Goal: Task Accomplishment & Management: Complete application form

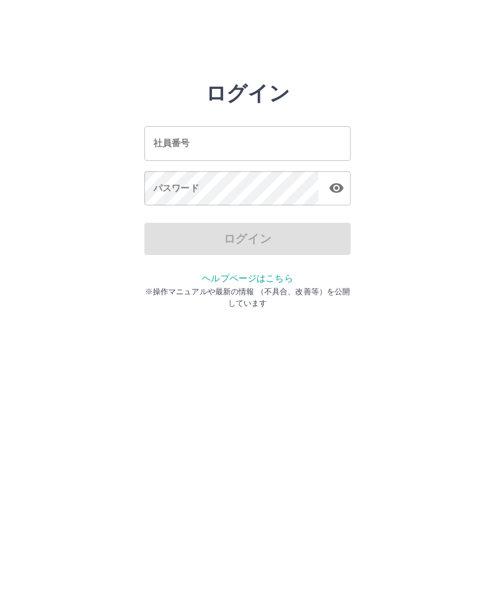
click at [234, 139] on input "社員番号" at bounding box center [247, 143] width 206 height 34
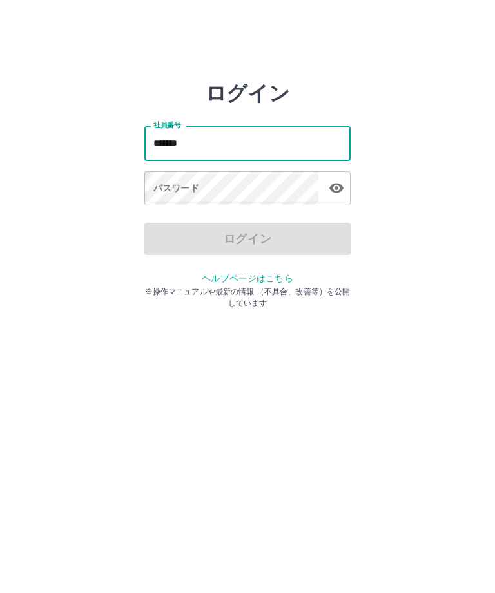
type input "*******"
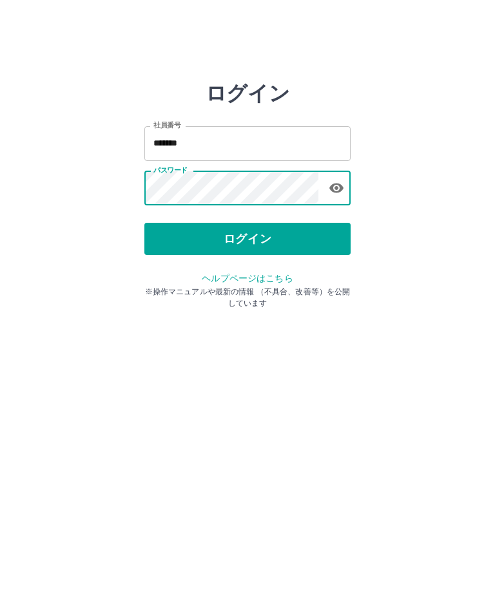
click at [250, 223] on button "ログイン" at bounding box center [247, 239] width 206 height 32
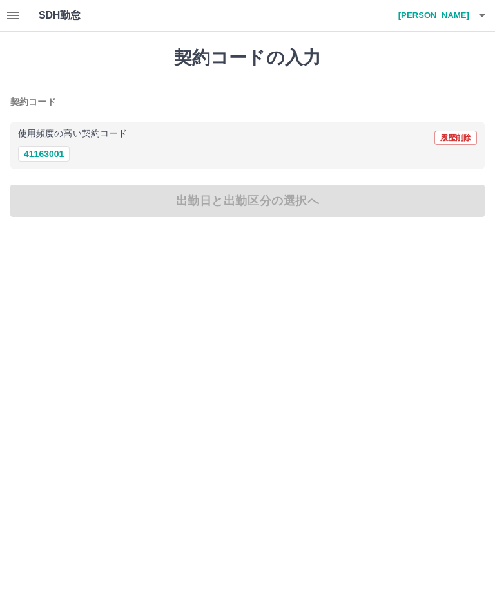
click at [48, 159] on button "41163001" at bounding box center [44, 153] width 52 height 15
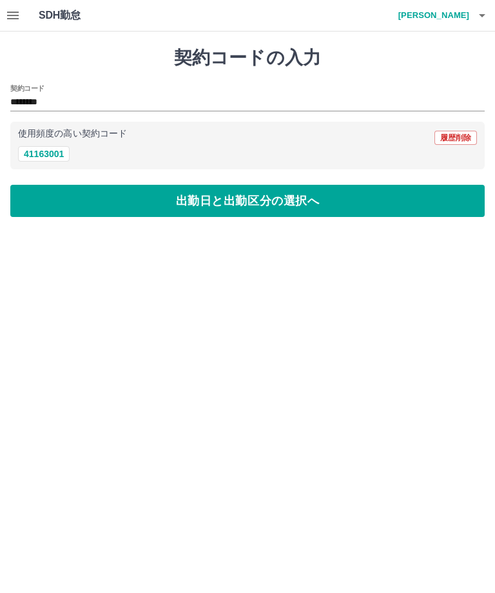
type input "********"
click at [263, 205] on button "出勤日と出勤区分の選択へ" at bounding box center [247, 201] width 474 height 32
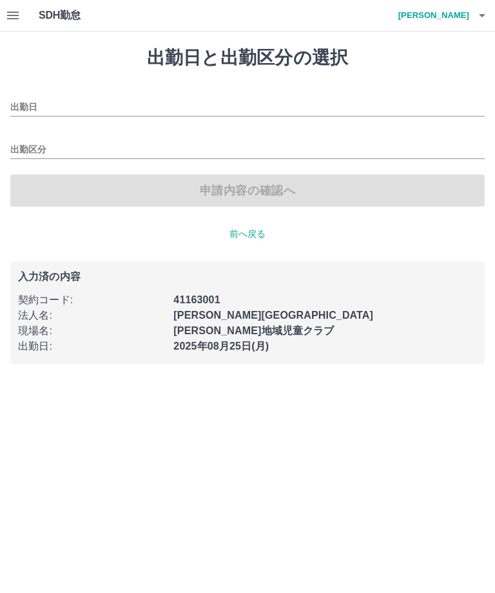
type input "**********"
click at [28, 144] on input "出勤区分" at bounding box center [247, 150] width 474 height 16
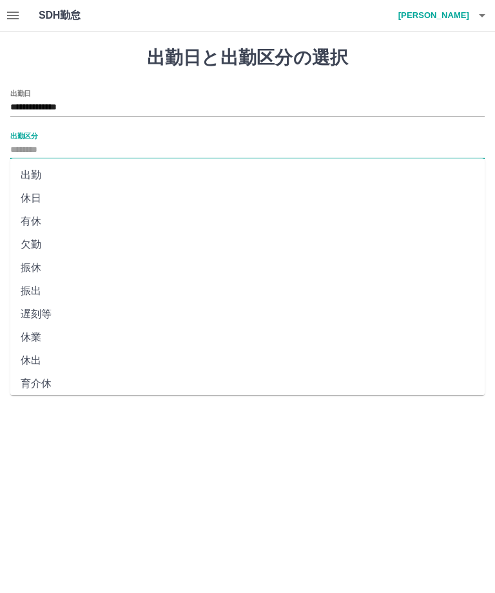
click at [39, 171] on li "出勤" at bounding box center [247, 175] width 474 height 23
type input "**"
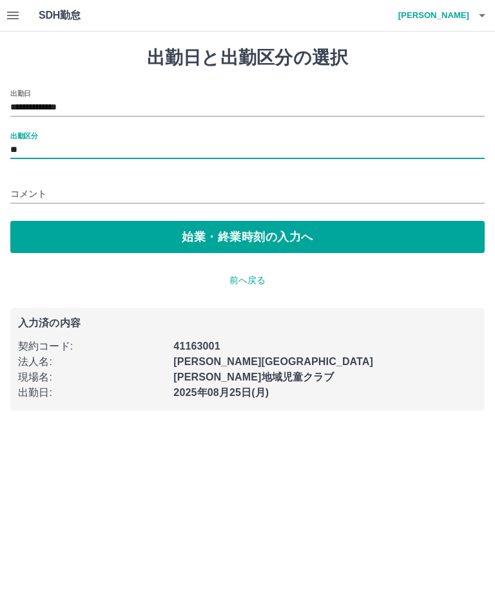
click at [252, 240] on button "始業・終業時刻の入力へ" at bounding box center [247, 237] width 474 height 32
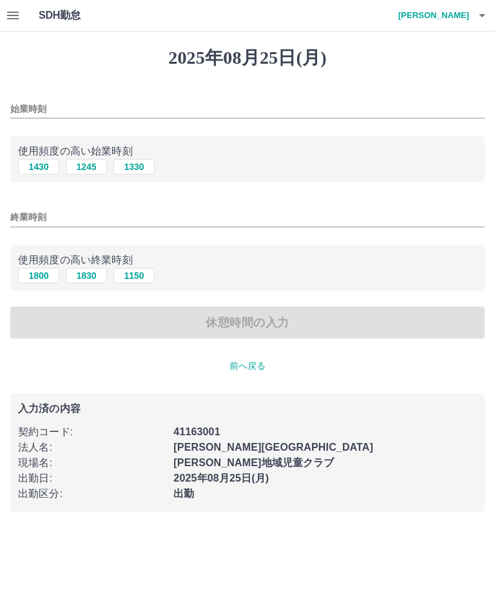
click at [145, 165] on button "1330" at bounding box center [133, 166] width 41 height 15
type input "****"
click at [94, 276] on button "1830" at bounding box center [86, 275] width 41 height 15
type input "****"
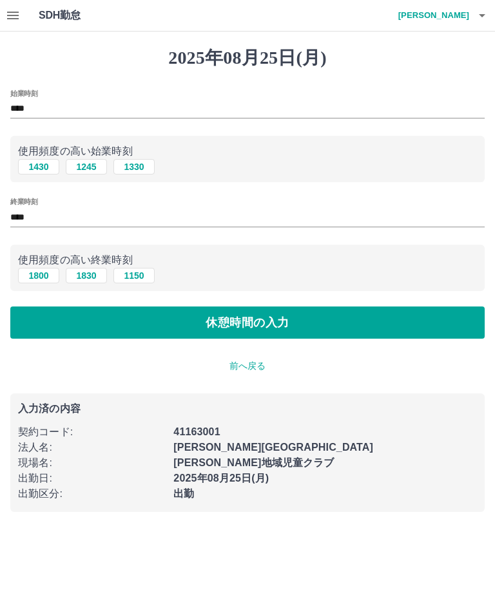
click at [260, 319] on button "休憩時間の入力" at bounding box center [247, 323] width 474 height 32
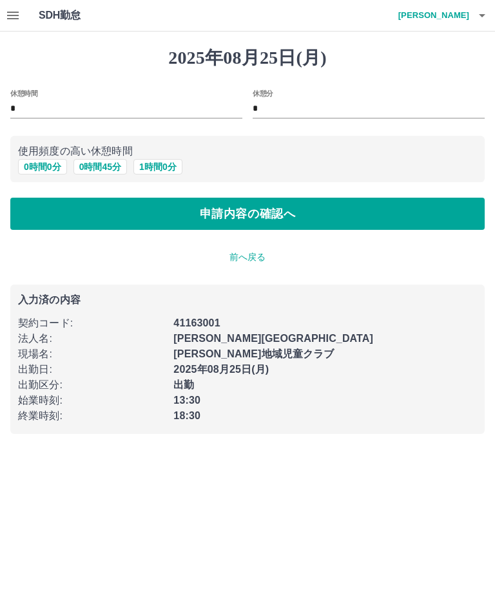
click at [261, 214] on button "申請内容の確認へ" at bounding box center [247, 214] width 474 height 32
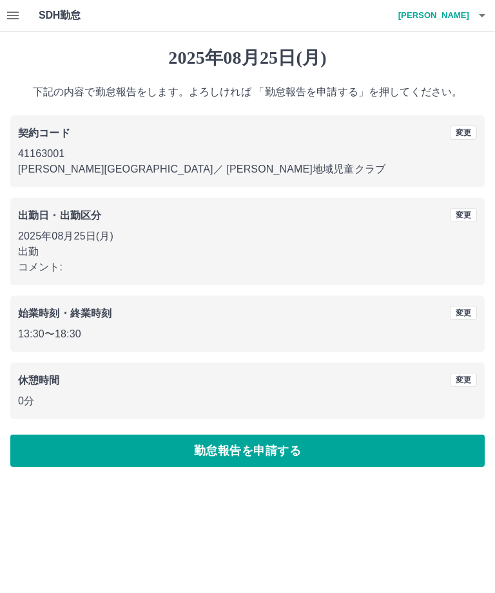
click at [243, 454] on button "勤怠報告を申請する" at bounding box center [247, 451] width 474 height 32
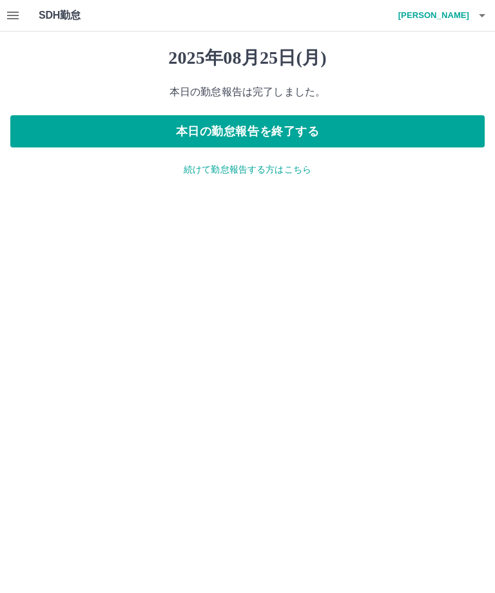
click at [265, 126] on button "本日の勤怠報告を終了する" at bounding box center [247, 131] width 474 height 32
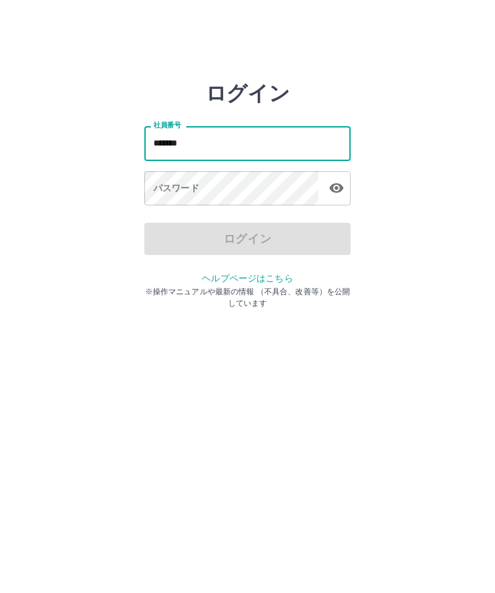
type input "*******"
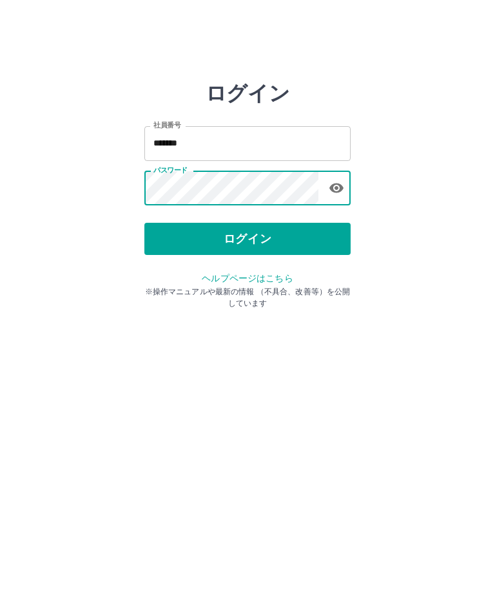
click at [249, 223] on button "ログイン" at bounding box center [247, 239] width 206 height 32
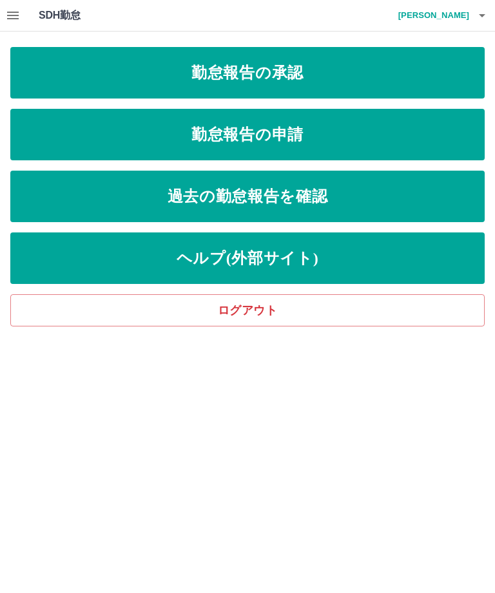
click at [239, 132] on link "勤怠報告の申請" at bounding box center [247, 135] width 474 height 52
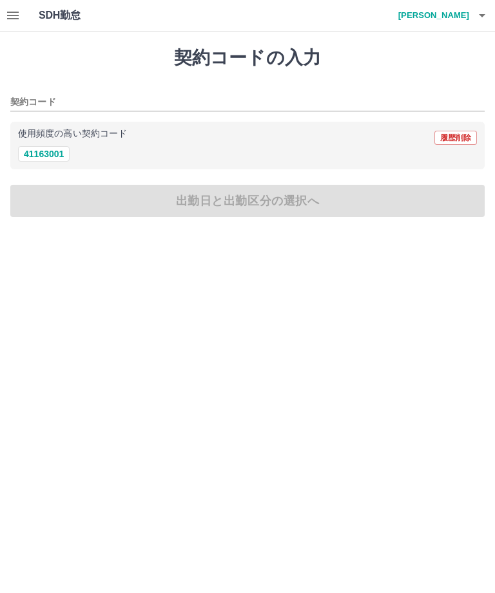
click at [37, 155] on button "41163001" at bounding box center [44, 153] width 52 height 15
type input "********"
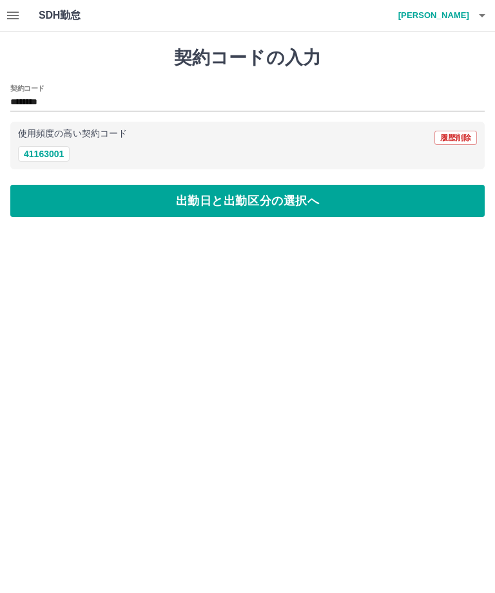
click at [250, 202] on button "出勤日と出勤区分の選択へ" at bounding box center [247, 201] width 474 height 32
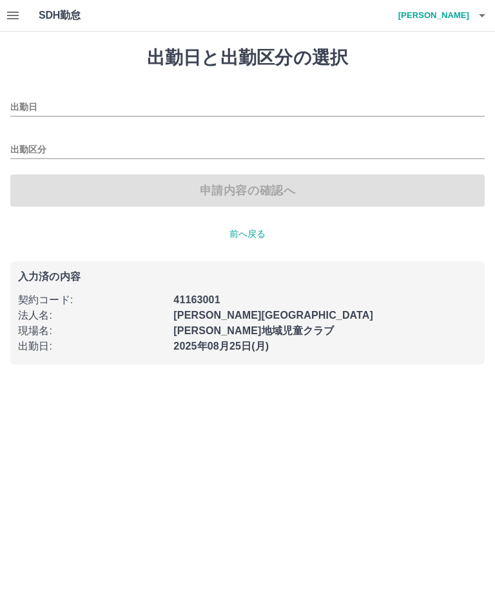
type input "**********"
click at [23, 145] on input "出勤区分" at bounding box center [247, 150] width 474 height 16
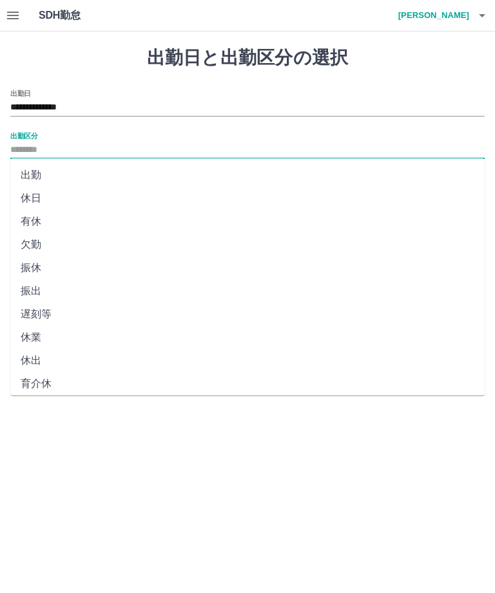
click at [26, 168] on li "出勤" at bounding box center [247, 175] width 474 height 23
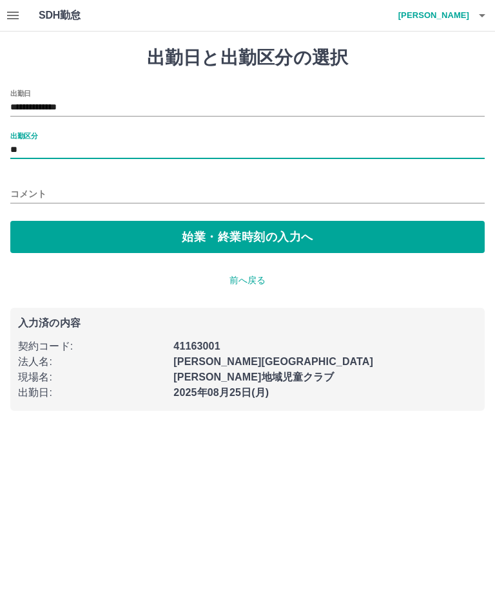
type input "**"
click at [245, 237] on button "始業・終業時刻の入力へ" at bounding box center [247, 237] width 474 height 32
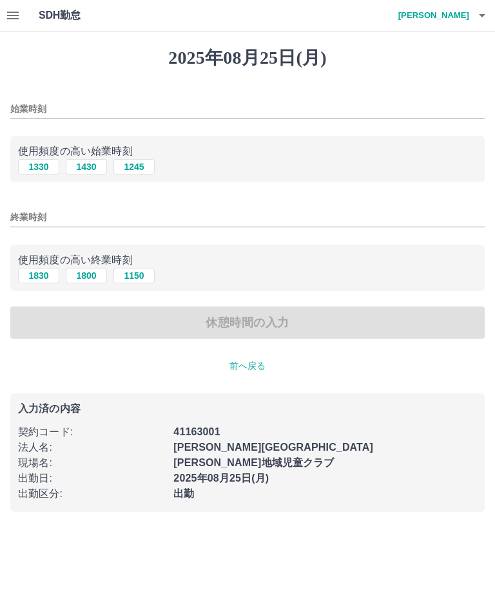
click at [133, 166] on button "1245" at bounding box center [133, 166] width 41 height 15
type input "****"
click at [35, 274] on button "1830" at bounding box center [38, 275] width 41 height 15
type input "****"
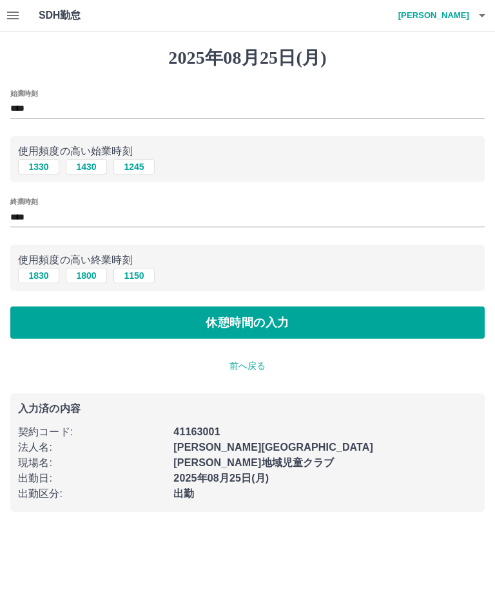
click at [261, 325] on button "休憩時間の入力" at bounding box center [247, 323] width 474 height 32
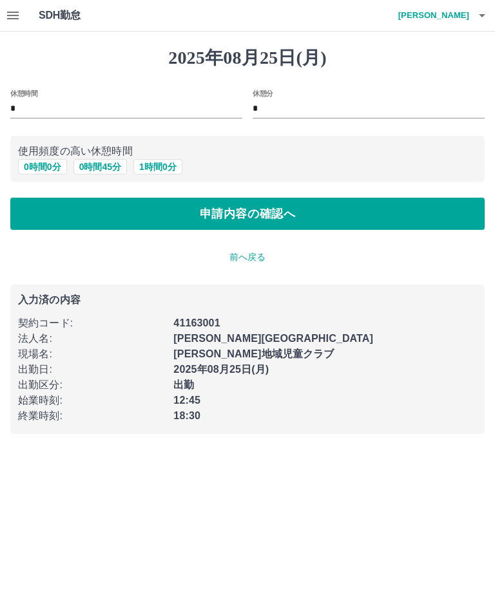
click at [246, 218] on button "申請内容の確認へ" at bounding box center [247, 214] width 474 height 32
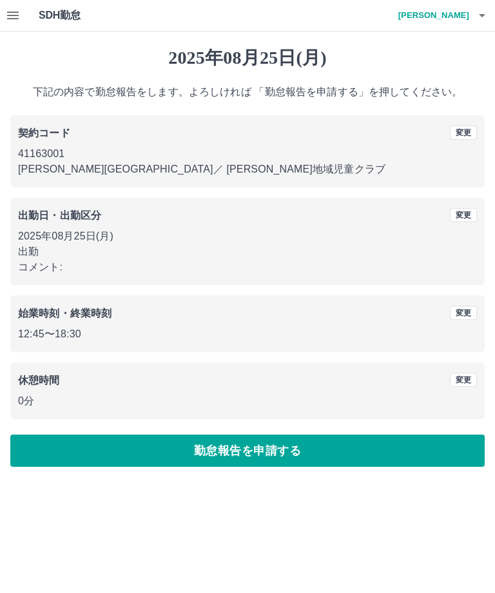
click at [254, 451] on button "勤怠報告を申請する" at bounding box center [247, 451] width 474 height 32
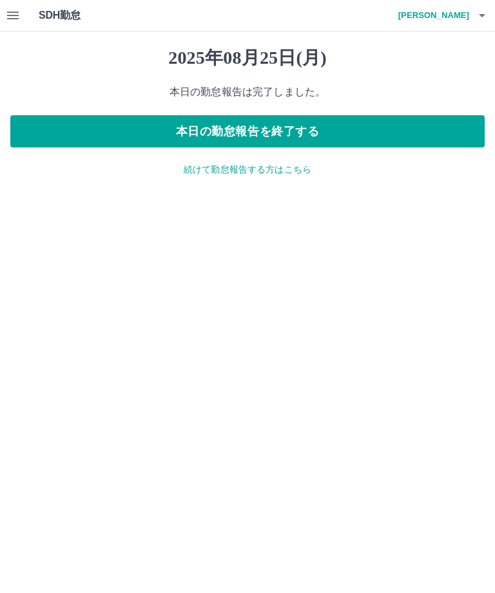
click at [247, 128] on button "本日の勤怠報告を終了する" at bounding box center [247, 131] width 474 height 32
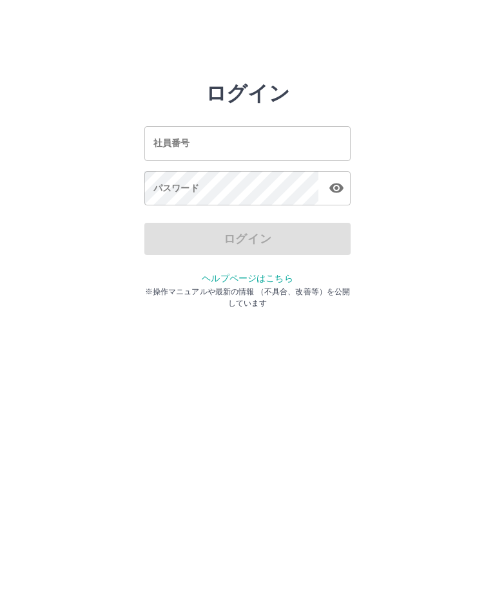
click at [162, 135] on input "社員番号" at bounding box center [247, 143] width 206 height 34
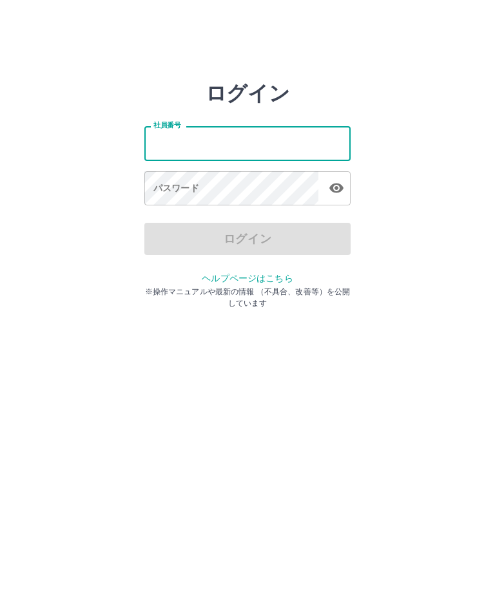
type input "*******"
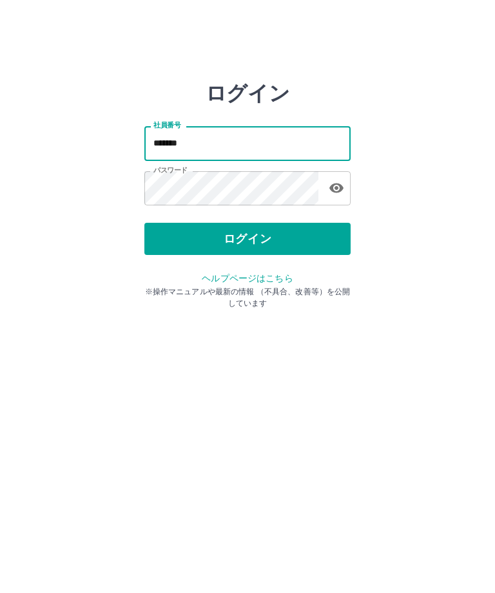
click at [243, 223] on button "ログイン" at bounding box center [247, 239] width 206 height 32
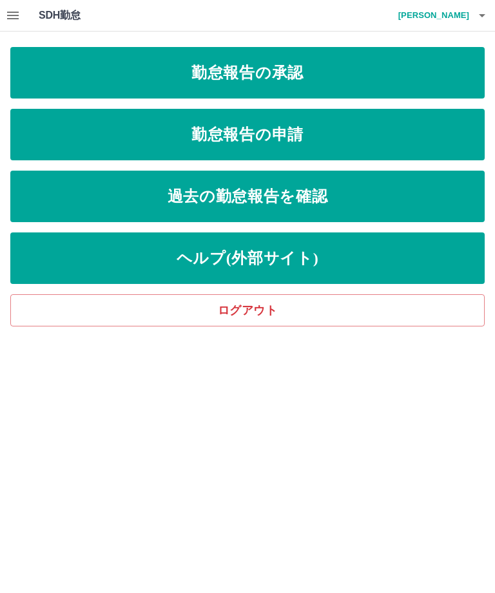
click at [276, 75] on link "勤怠報告の承認" at bounding box center [247, 73] width 474 height 52
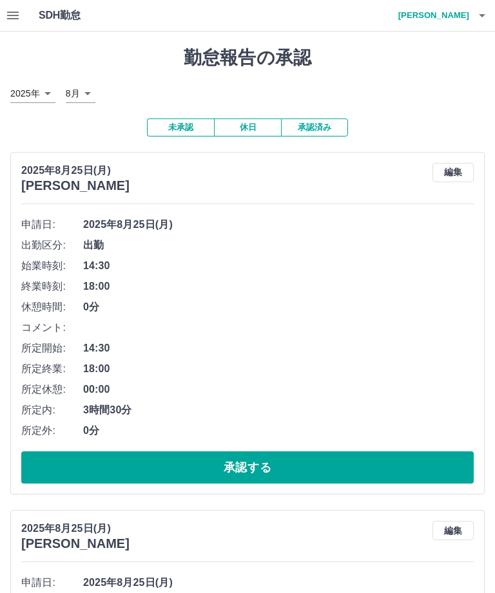
click at [243, 451] on button "承認する" at bounding box center [247, 467] width 452 height 32
click at [247, 451] on button "承認する" at bounding box center [247, 467] width 452 height 32
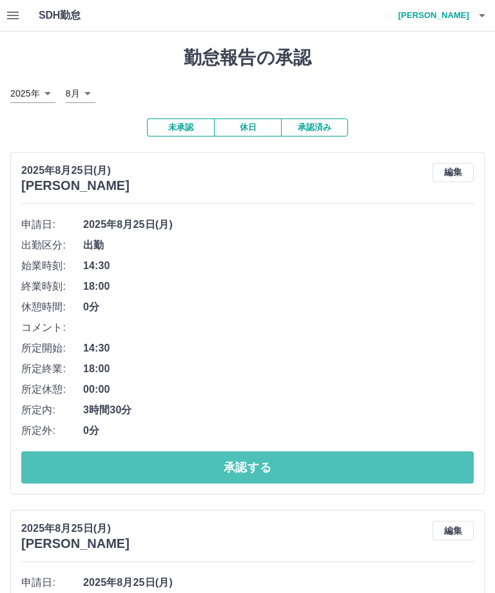
click at [251, 451] on button "承認する" at bounding box center [247, 467] width 452 height 32
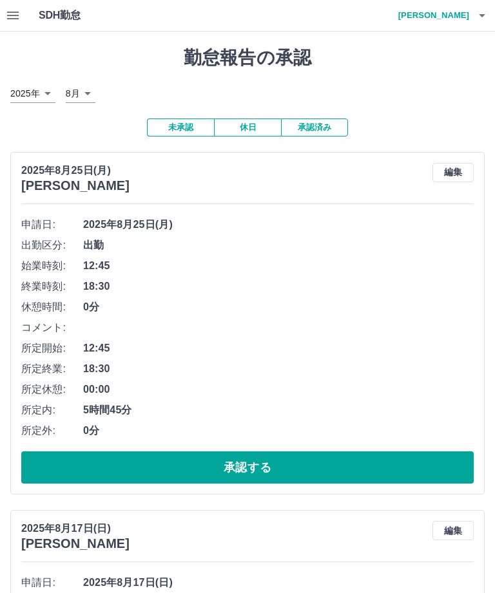
click at [249, 451] on button "承認する" at bounding box center [247, 467] width 452 height 32
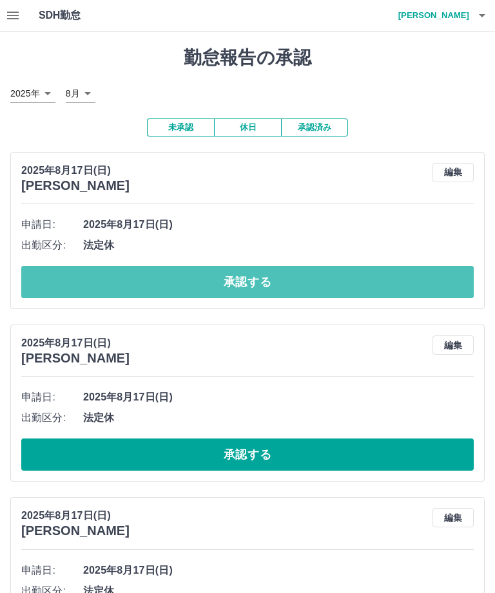
click at [251, 266] on button "承認する" at bounding box center [247, 282] width 452 height 32
click at [254, 266] on button "承認する" at bounding box center [247, 282] width 452 height 32
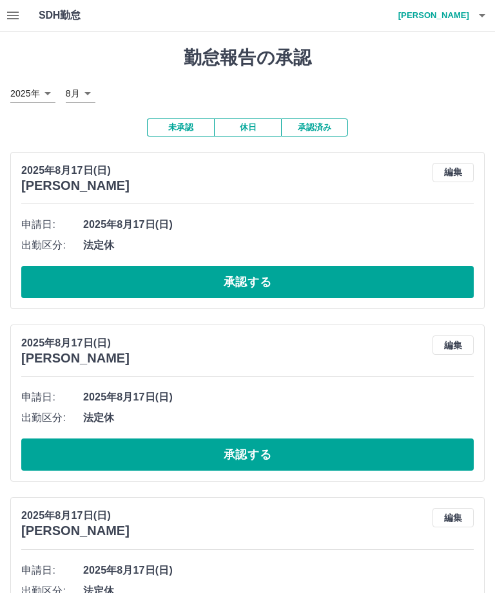
click at [245, 266] on button "承認する" at bounding box center [247, 282] width 452 height 32
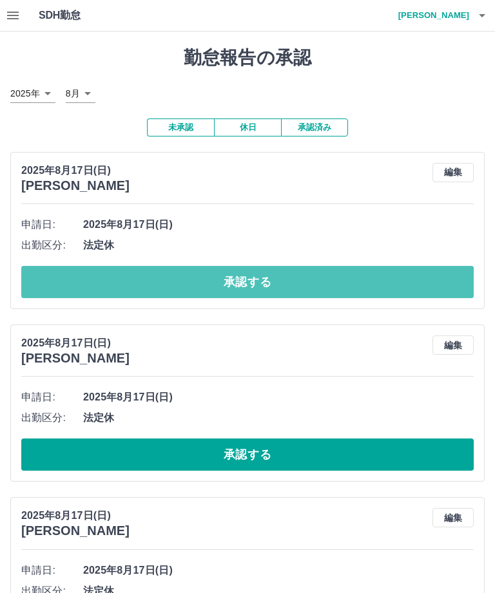
click at [247, 266] on button "承認する" at bounding box center [247, 282] width 452 height 32
click at [248, 266] on button "承認する" at bounding box center [247, 282] width 452 height 32
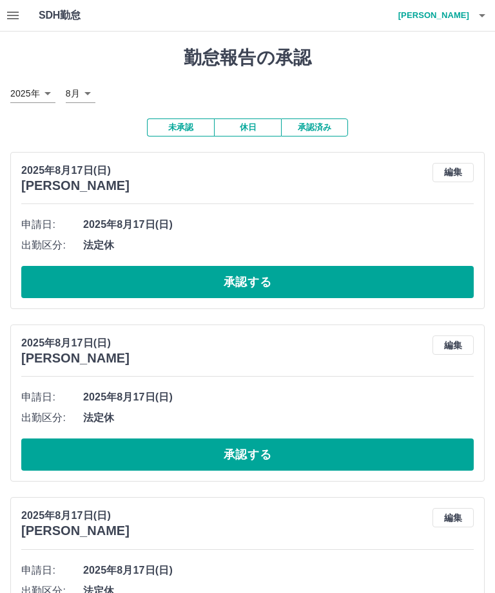
click at [251, 266] on button "承認する" at bounding box center [247, 282] width 452 height 32
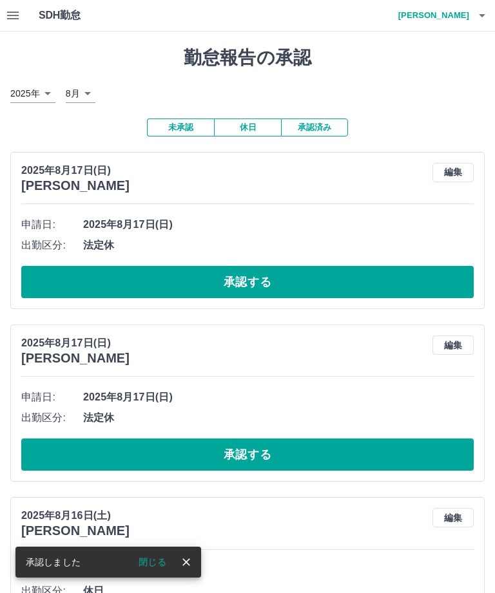
click at [250, 266] on button "承認する" at bounding box center [247, 282] width 452 height 32
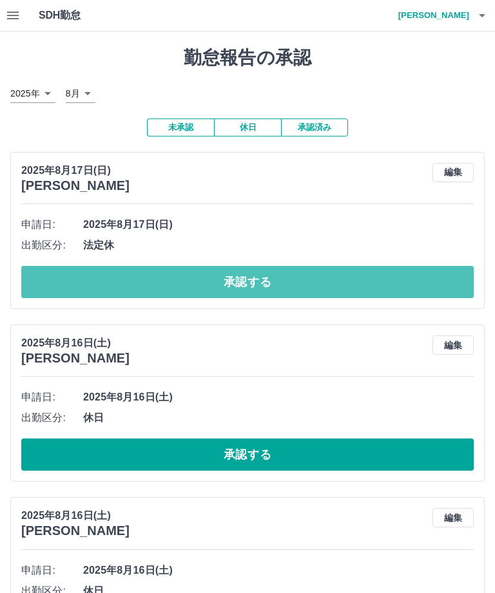
click at [247, 266] on button "承認する" at bounding box center [247, 282] width 452 height 32
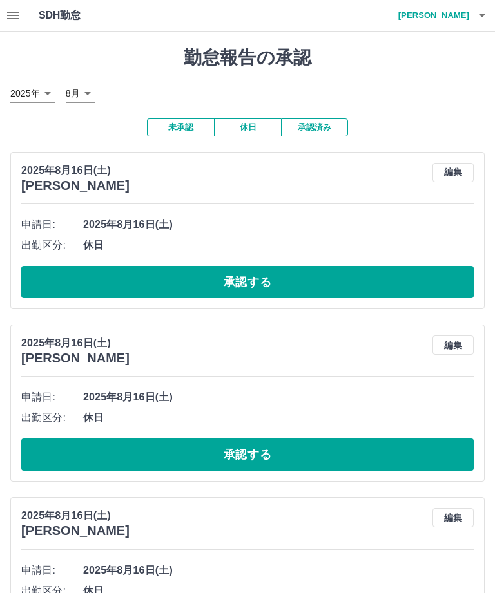
click at [250, 266] on button "承認する" at bounding box center [247, 282] width 452 height 32
click at [256, 266] on button "承認する" at bounding box center [247, 282] width 452 height 32
click at [251, 266] on button "承認する" at bounding box center [247, 282] width 452 height 32
click at [249, 266] on button "承認する" at bounding box center [247, 282] width 452 height 32
click at [251, 266] on button "承認する" at bounding box center [247, 282] width 452 height 32
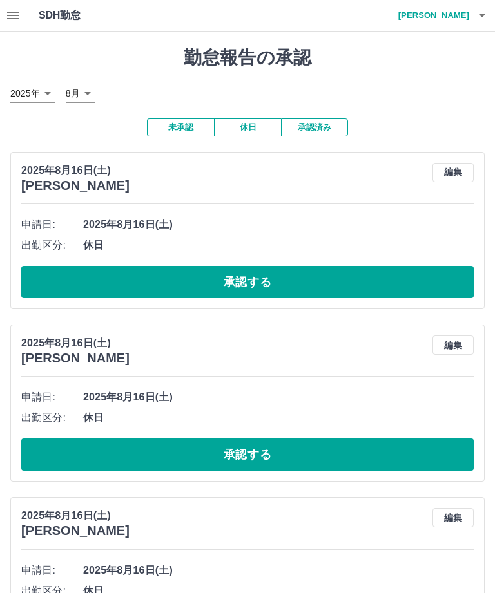
click at [257, 266] on button "承認する" at bounding box center [247, 282] width 452 height 32
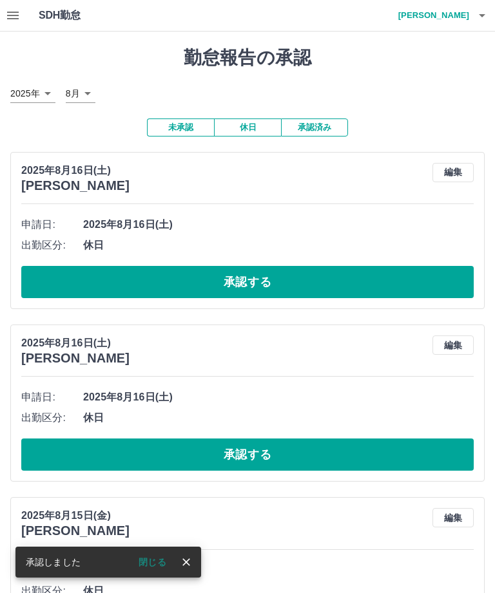
click at [251, 266] on button "承認する" at bounding box center [247, 282] width 452 height 32
click at [248, 266] on button "承認する" at bounding box center [247, 282] width 452 height 32
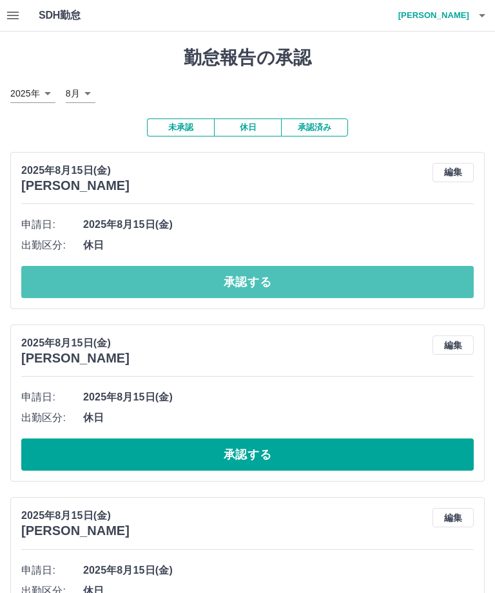
click at [266, 266] on button "承認する" at bounding box center [247, 282] width 452 height 32
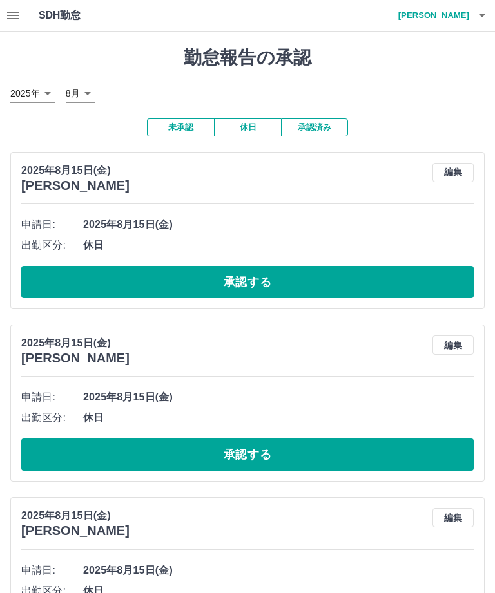
click at [260, 266] on button "承認する" at bounding box center [247, 282] width 452 height 32
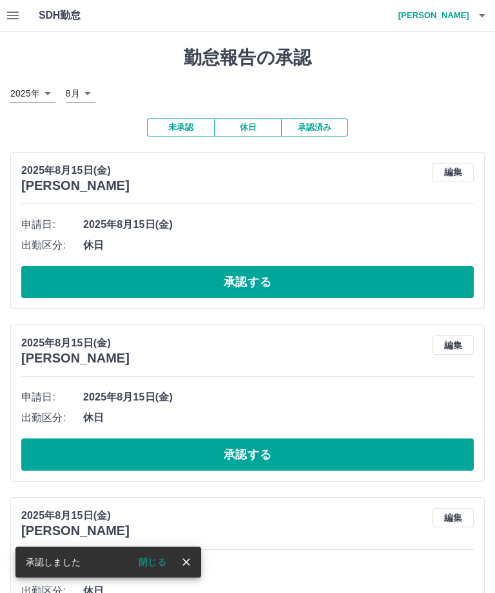
click at [264, 266] on button "承認する" at bounding box center [247, 282] width 452 height 32
click at [262, 266] on button "承認する" at bounding box center [247, 282] width 452 height 32
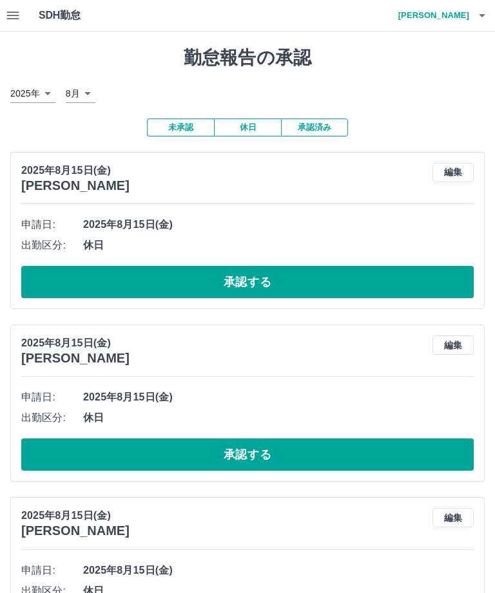
click at [264, 266] on button "承認する" at bounding box center [247, 282] width 452 height 32
click at [265, 266] on button "承認する" at bounding box center [247, 282] width 452 height 32
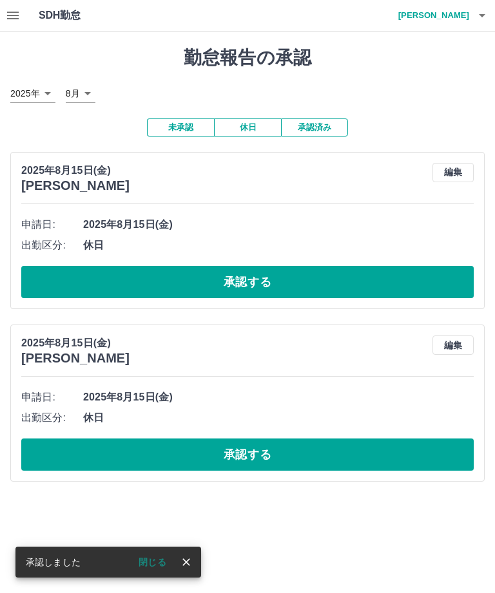
click at [265, 266] on button "承認する" at bounding box center [247, 282] width 452 height 32
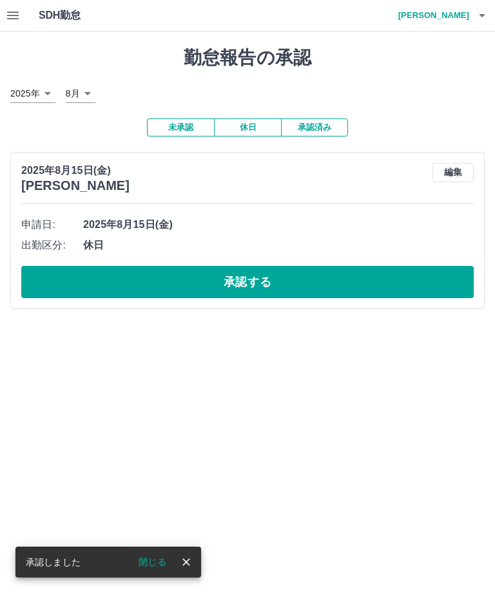
click at [259, 266] on button "承認する" at bounding box center [247, 282] width 452 height 32
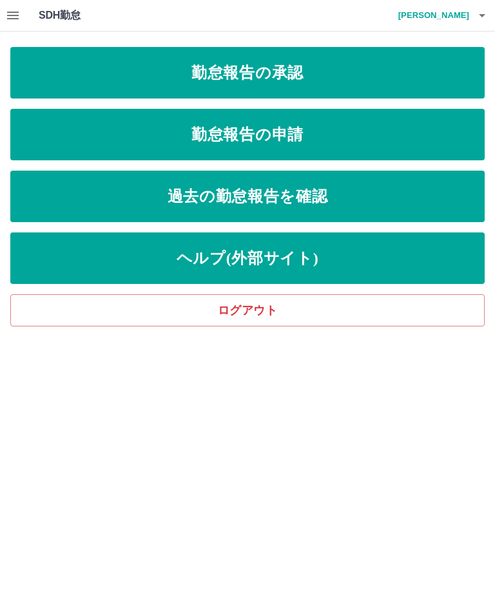
click at [252, 314] on link "ログアウト" at bounding box center [247, 310] width 474 height 32
